Goal: Transaction & Acquisition: Purchase product/service

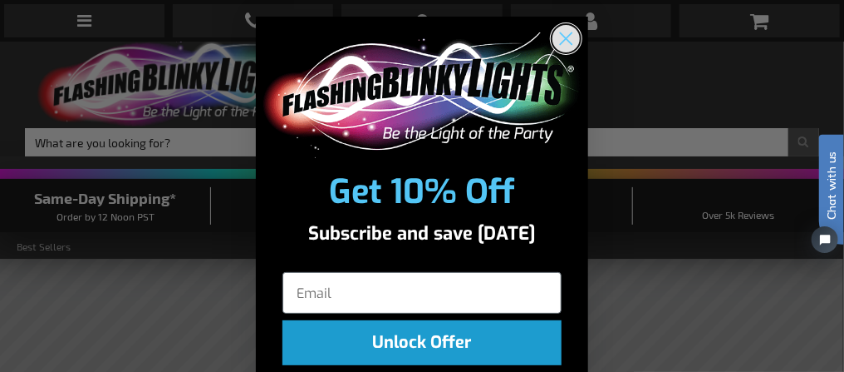
click at [561, 32] on circle "Close dialog" at bounding box center [566, 38] width 27 height 27
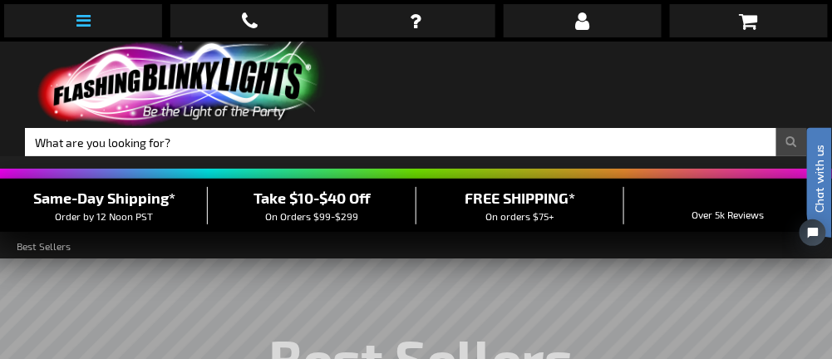
click at [81, 16] on icon at bounding box center [83, 20] width 14 height 17
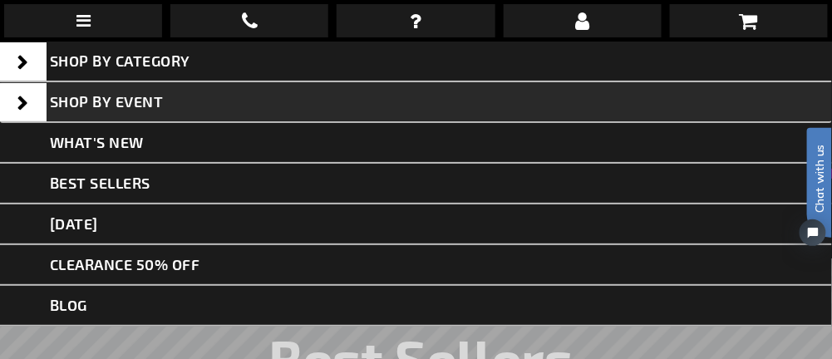
click at [63, 96] on span "Shop By Event" at bounding box center [107, 101] width 114 height 18
click at [20, 103] on span at bounding box center [23, 102] width 47 height 38
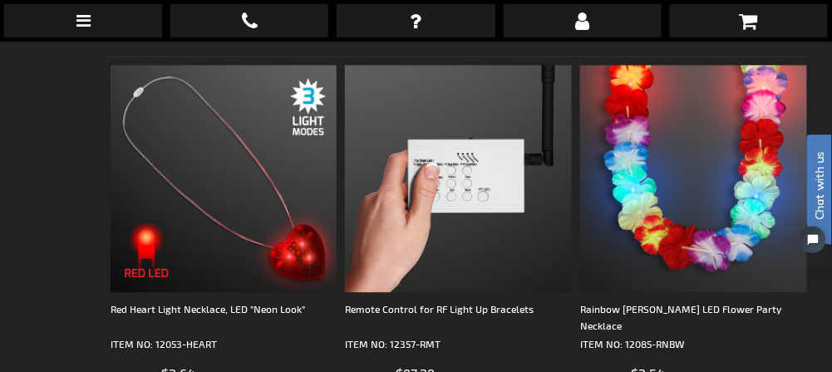
scroll to position [5070, 0]
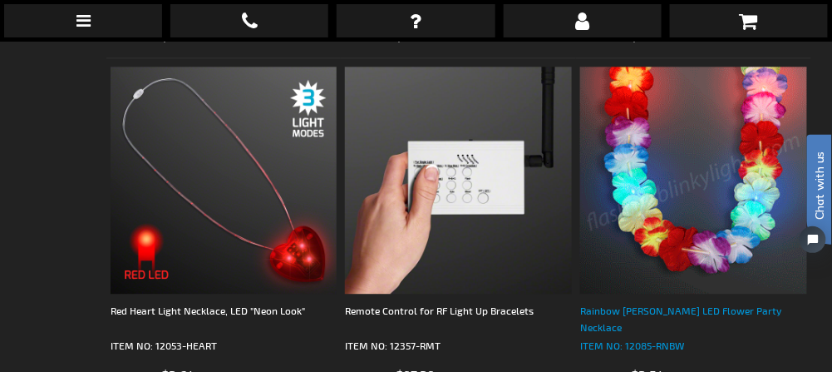
click at [583, 302] on div "Rainbow [PERSON_NAME] LED Flower Party Necklace" at bounding box center [693, 318] width 227 height 33
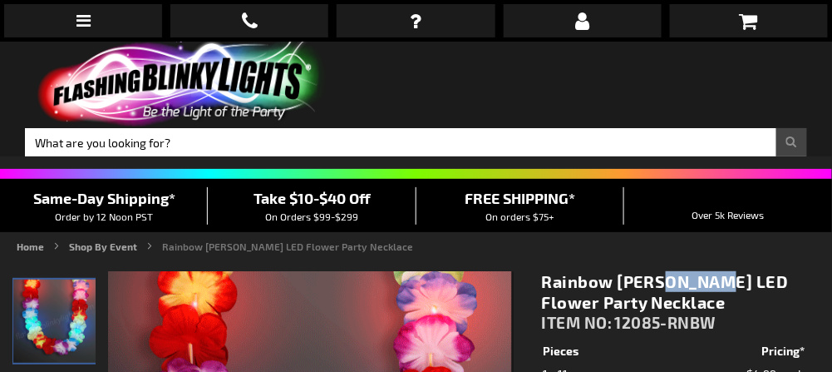
type input "5635"
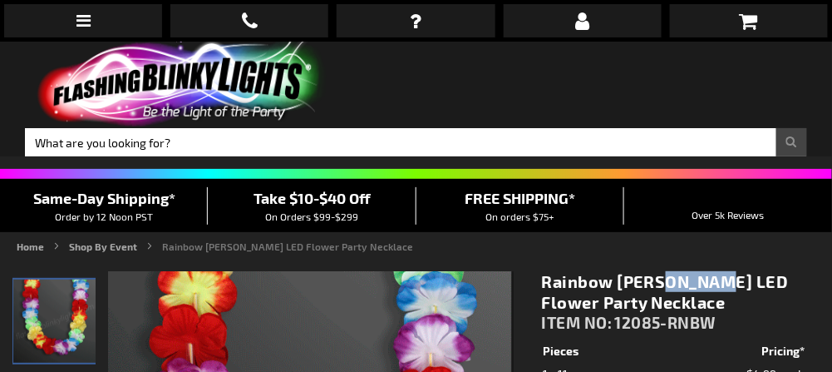
drag, startPoint x: 543, startPoint y: 284, endPoint x: 783, endPoint y: 298, distance: 240.6
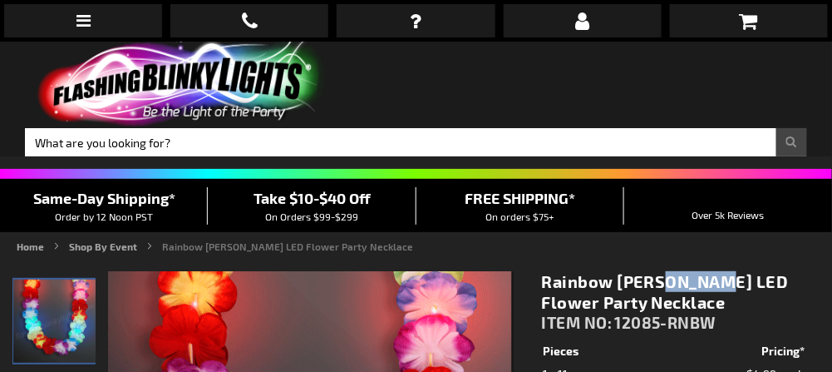
click at [783, 298] on h1 "Rainbow [PERSON_NAME] LED Flower Party Necklace" at bounding box center [674, 292] width 266 height 42
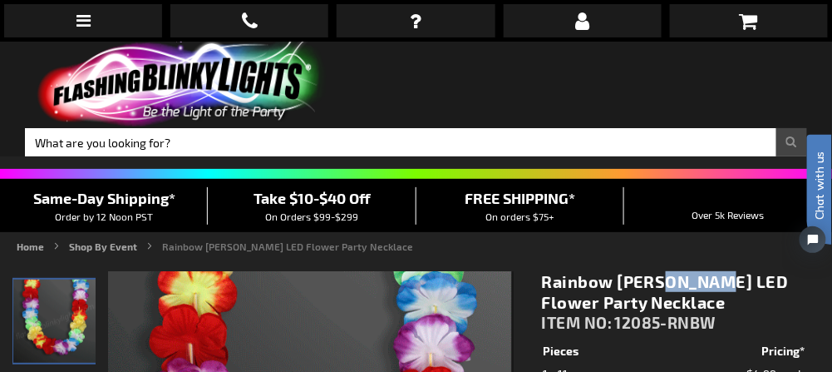
copy h1 "Rainbow [PERSON_NAME] LED Flower Party Necklace"
